Goal: Task Accomplishment & Management: Manage account settings

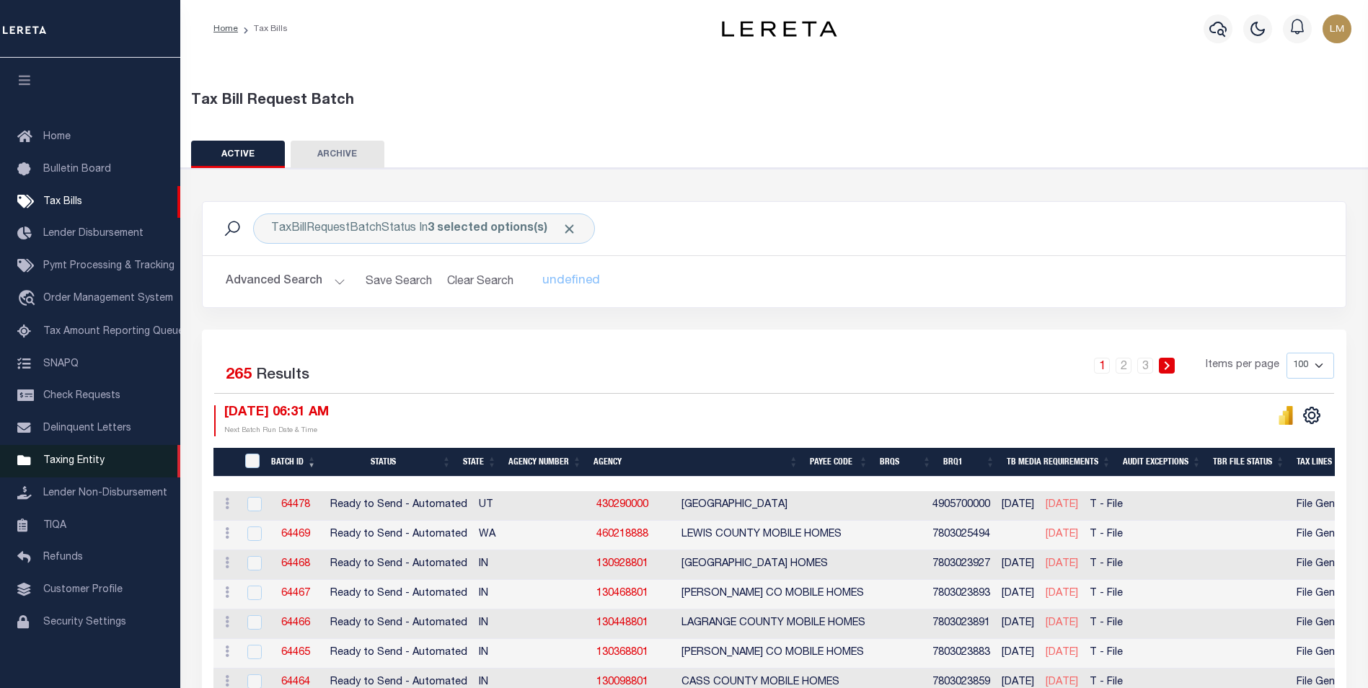
click at [76, 466] on span "Taxing Entity" at bounding box center [73, 461] width 61 height 10
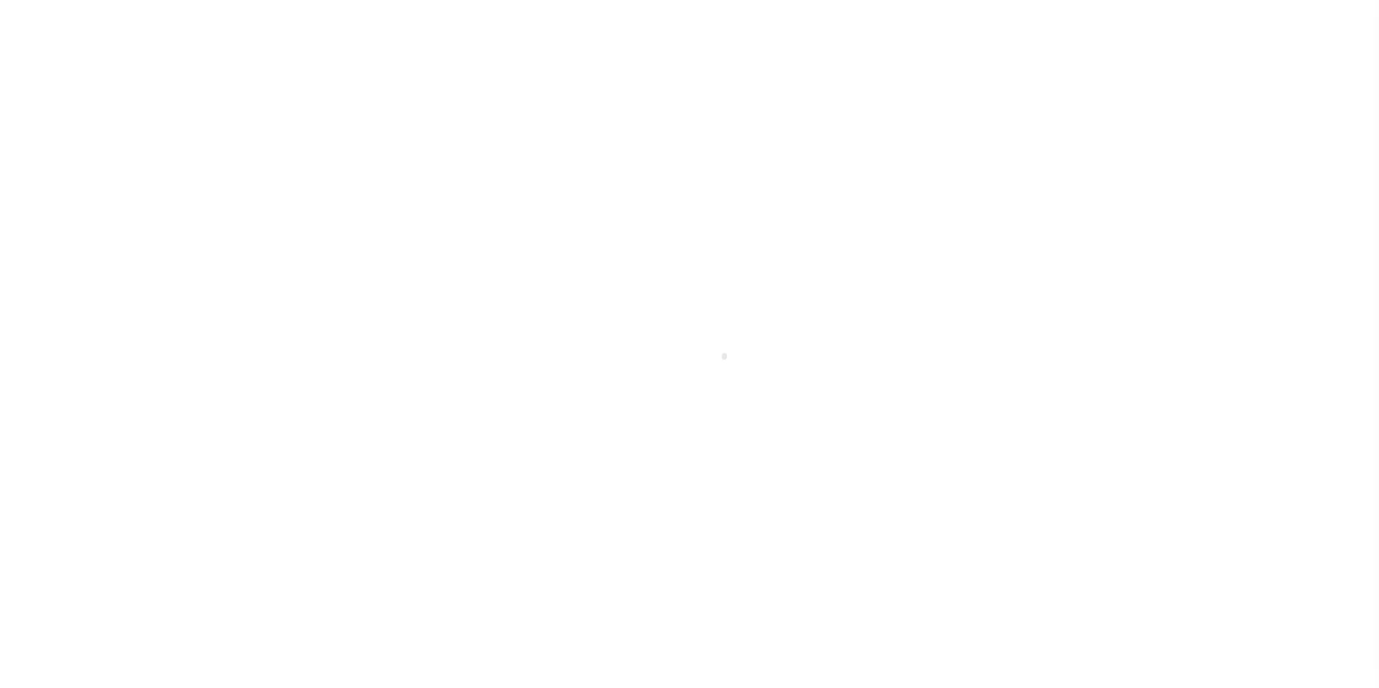
scroll to position [14, 0]
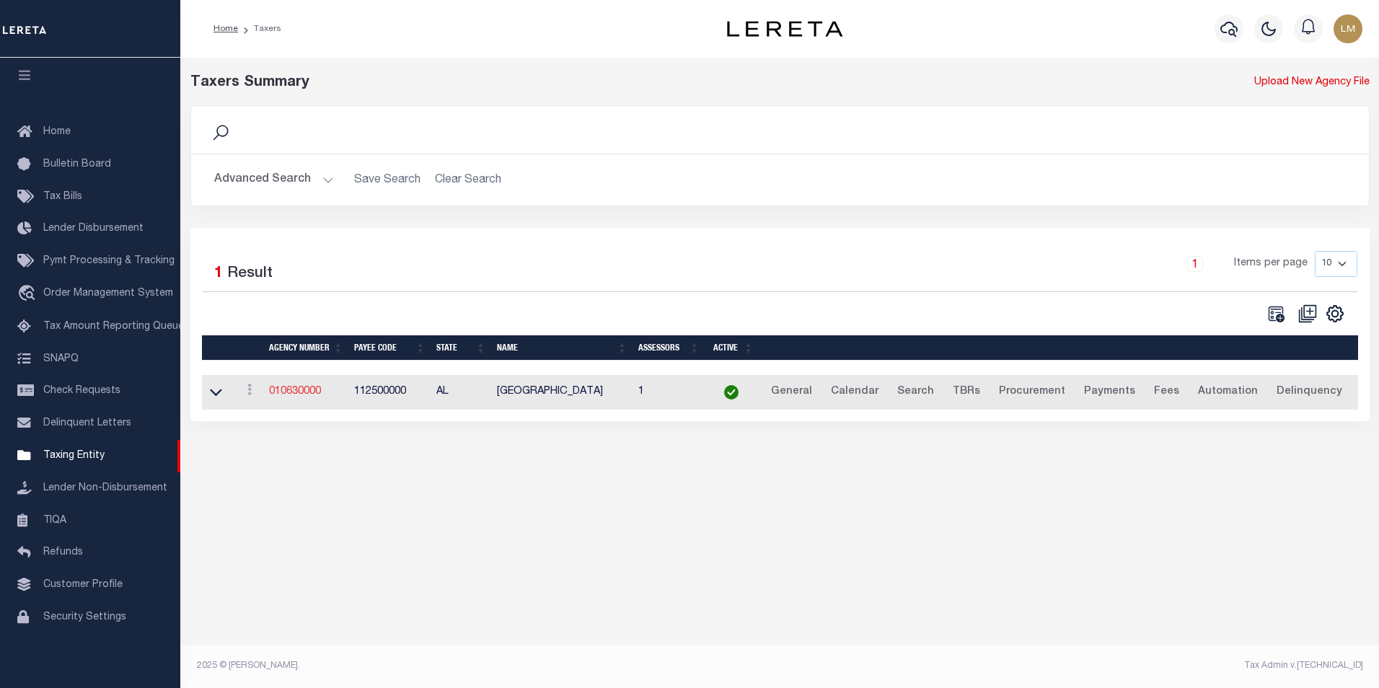
click at [288, 397] on link "010630000" at bounding box center [295, 392] width 52 height 10
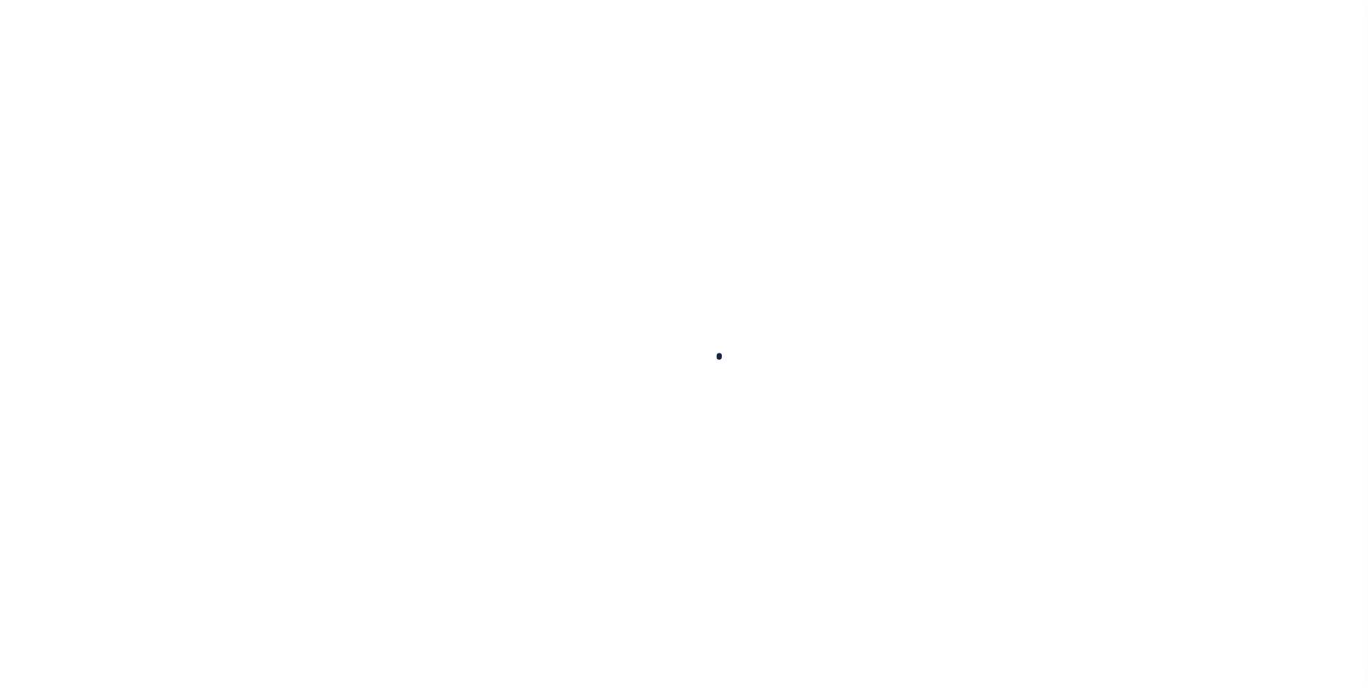
select select
checkbox input "false"
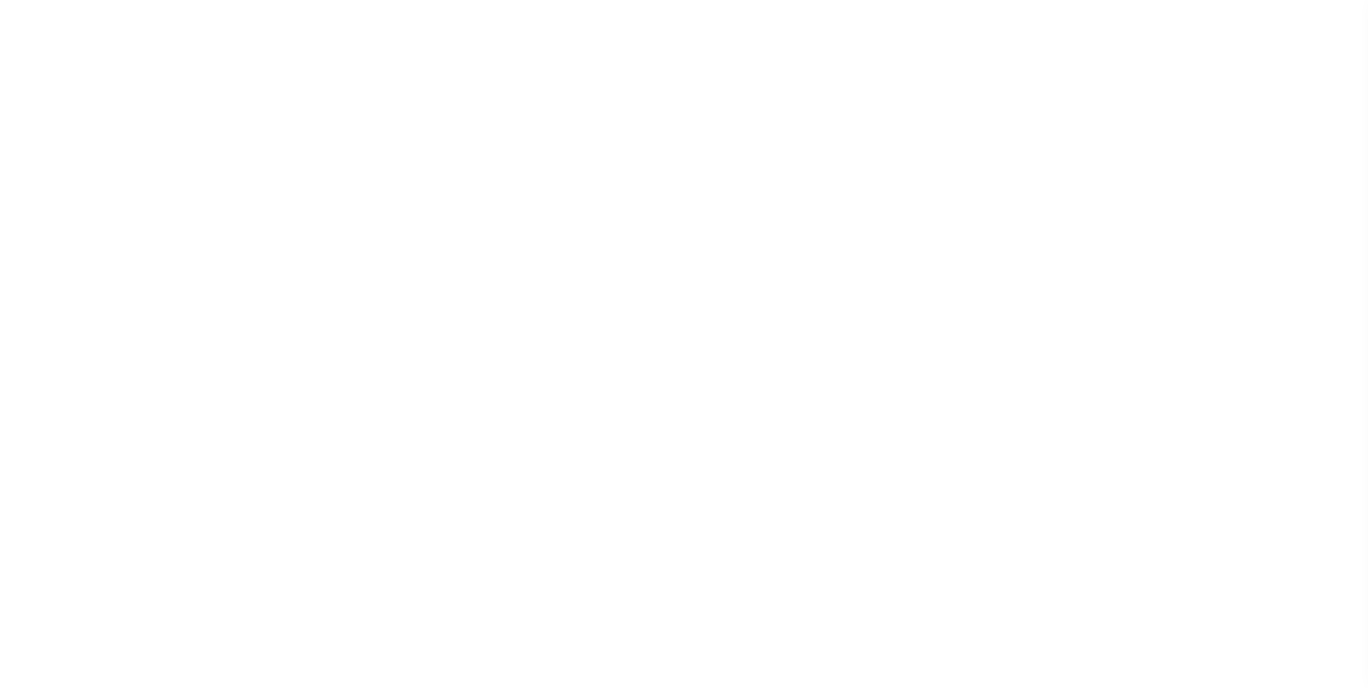
checkbox input "false"
type input "112500000"
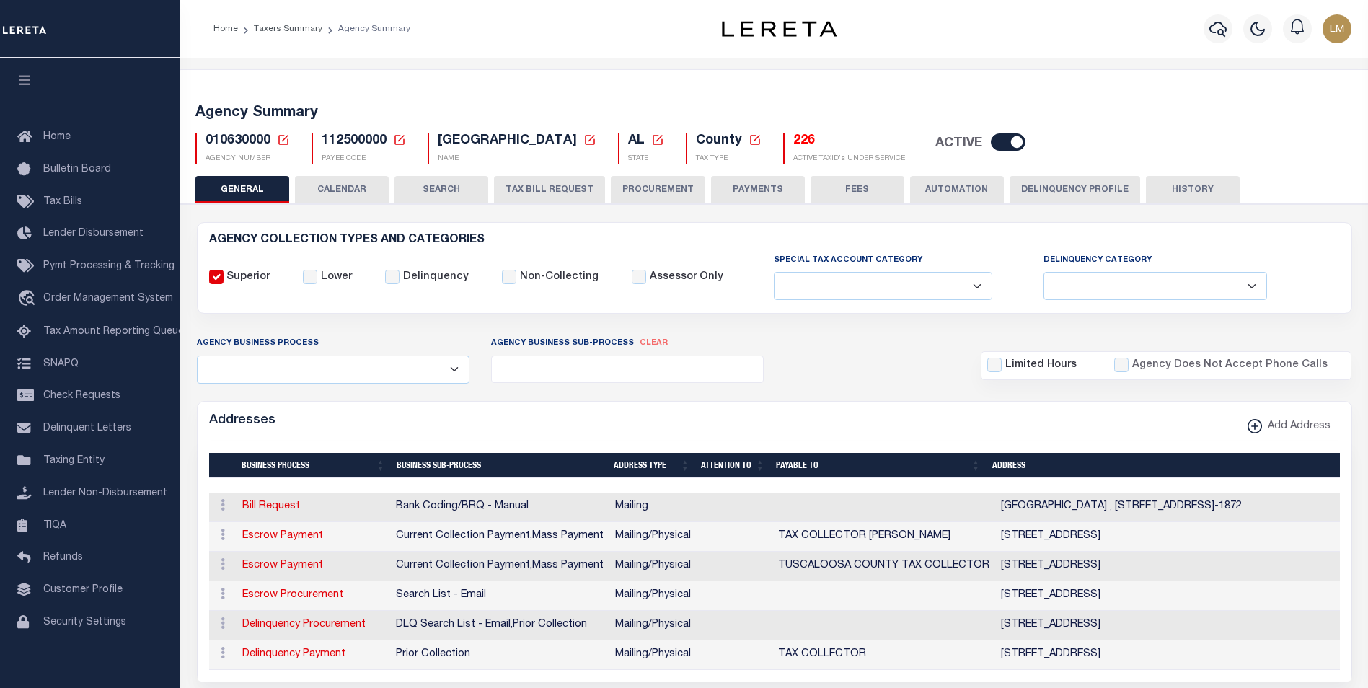
click at [284, 140] on icon at bounding box center [283, 139] width 13 height 13
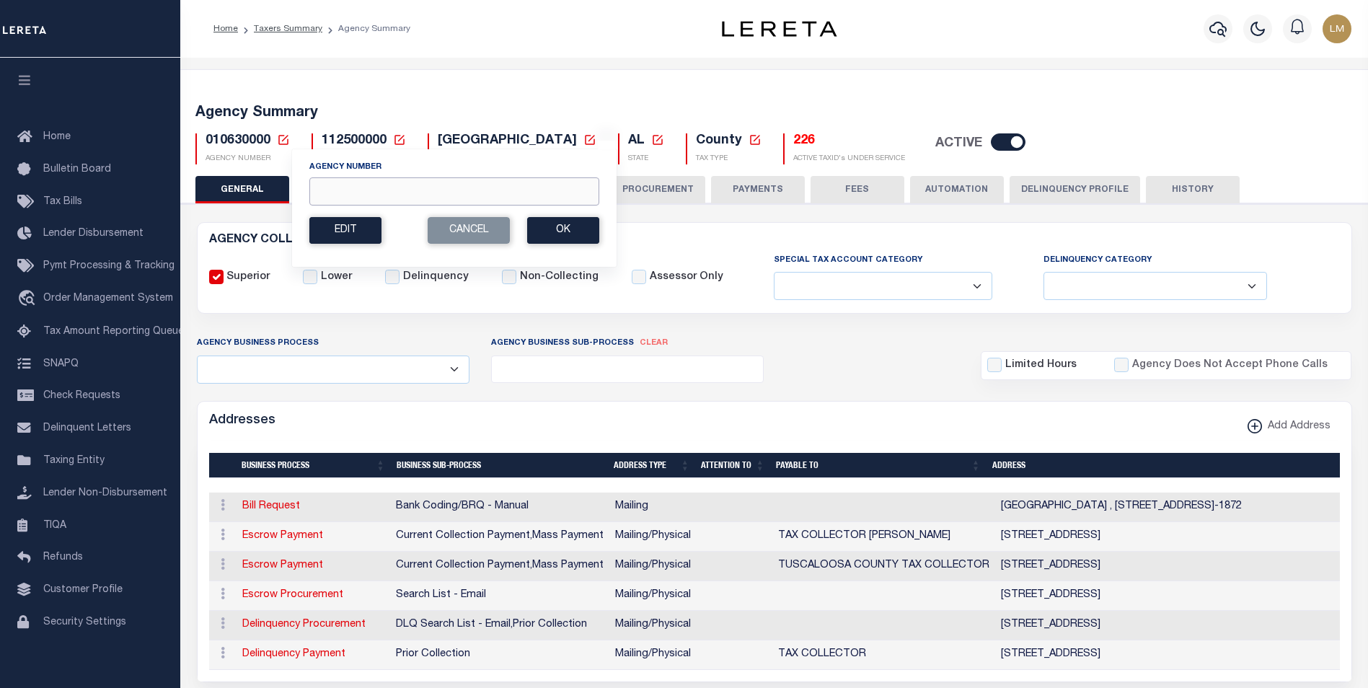
click at [395, 193] on input "Agency Number" at bounding box center [454, 191] width 290 height 28
paste input "320010201"
type input "320010201"
click at [555, 231] on button "Ok" at bounding box center [563, 230] width 72 height 27
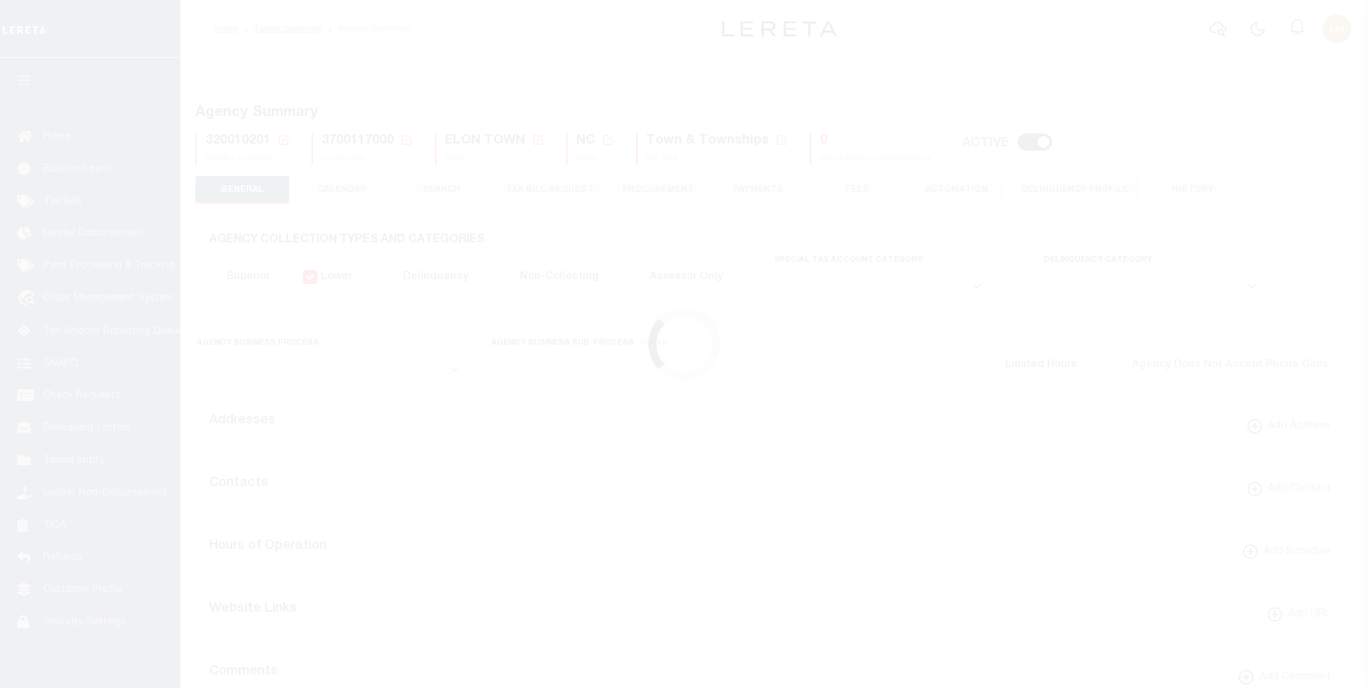
select select
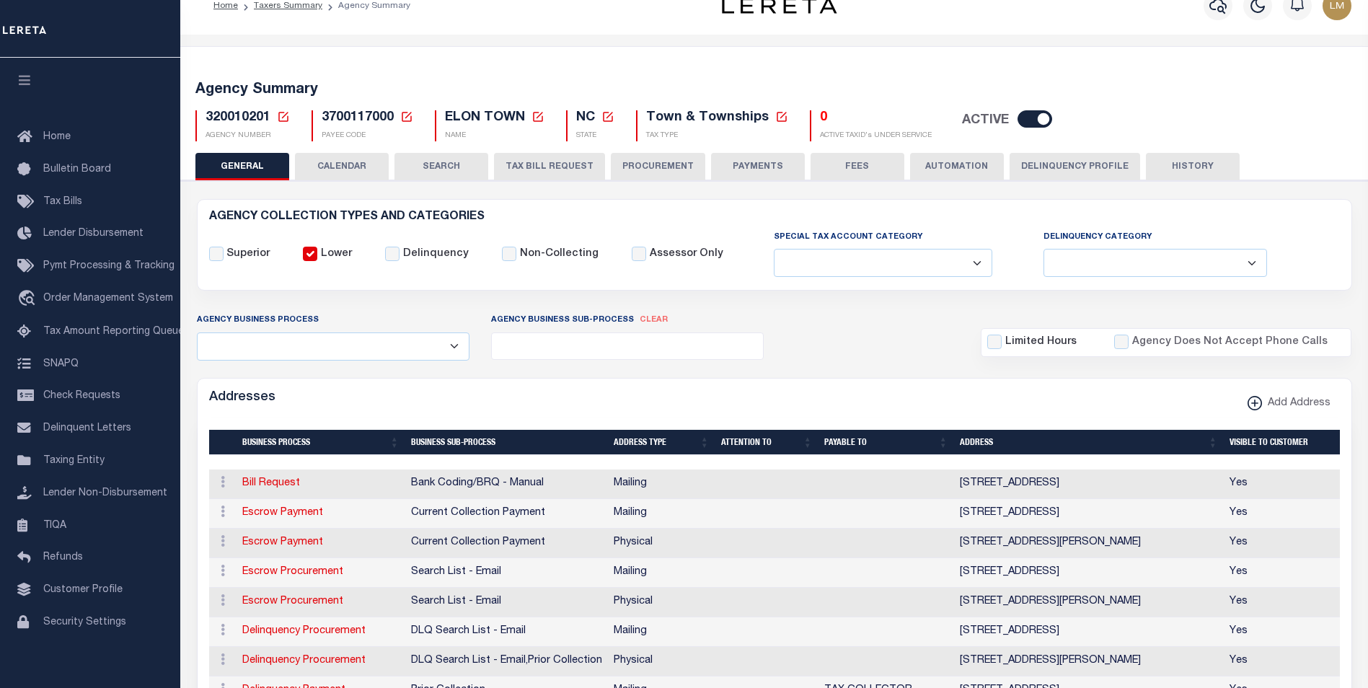
scroll to position [27, 0]
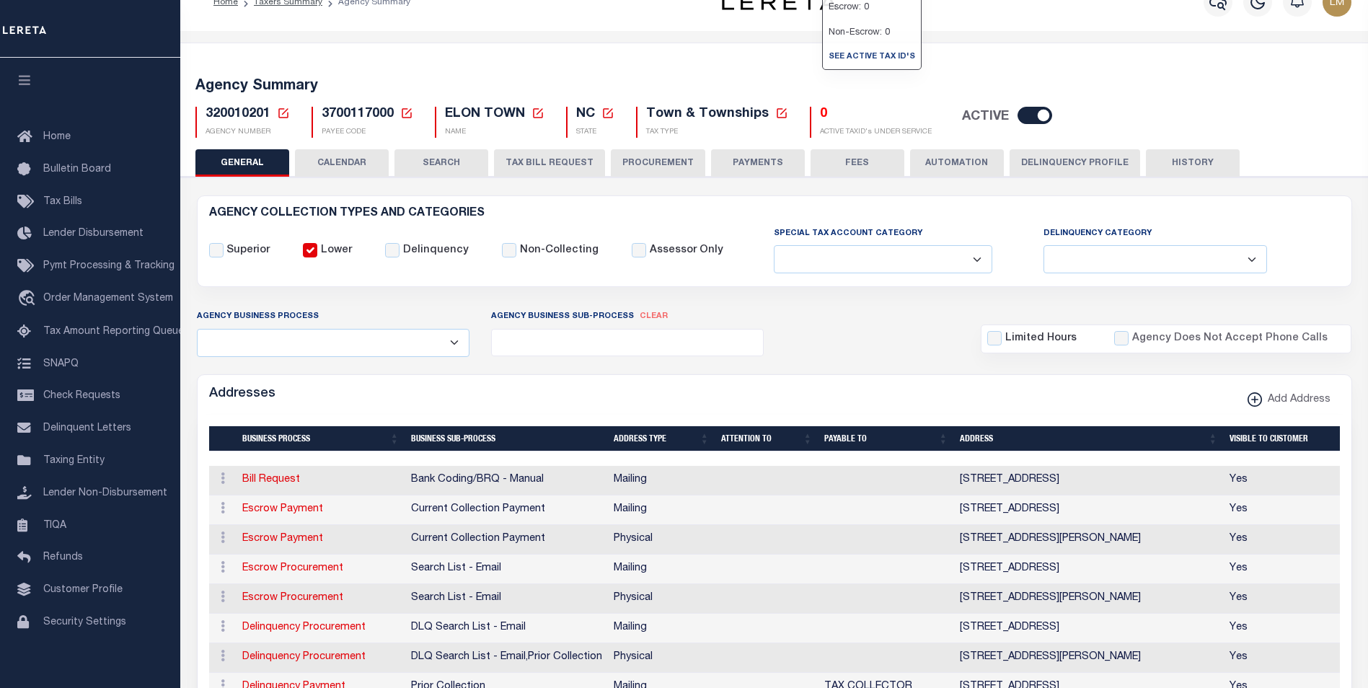
click at [820, 117] on h5 "0" at bounding box center [876, 115] width 112 height 16
